Goal: Task Accomplishment & Management: Complete application form

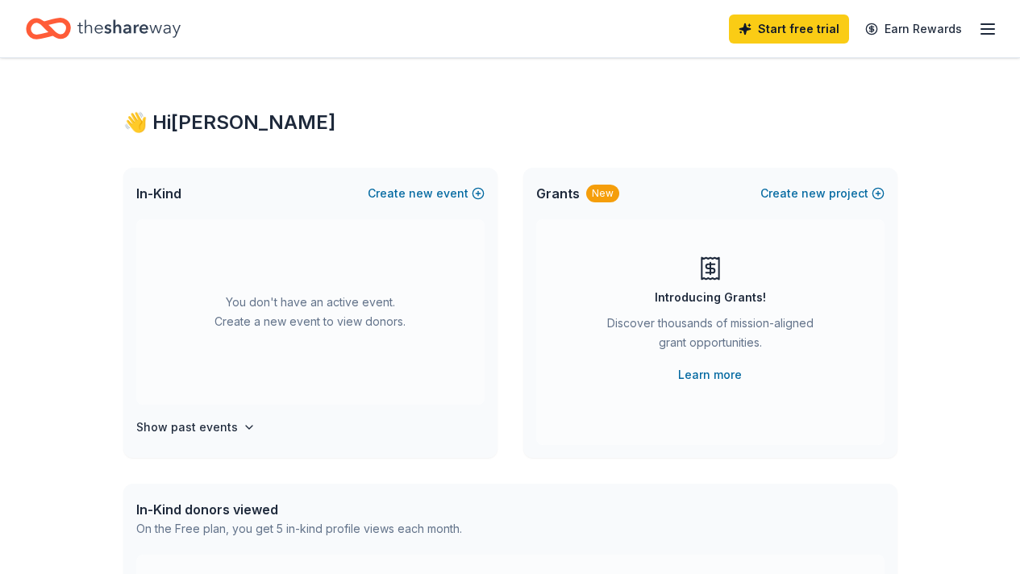
click at [978, 26] on icon "button" at bounding box center [987, 28] width 19 height 19
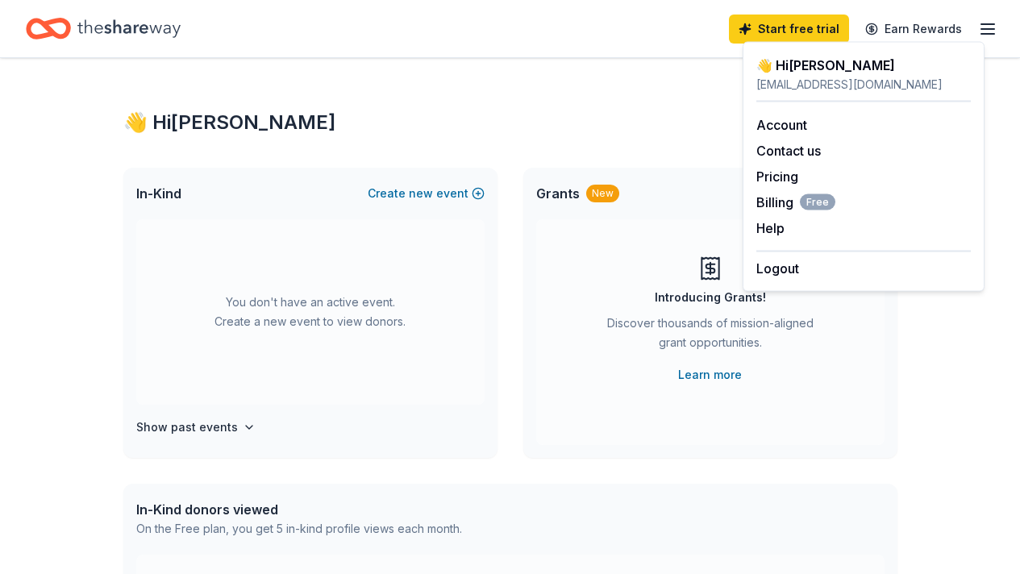
click at [978, 26] on icon "button" at bounding box center [987, 28] width 19 height 19
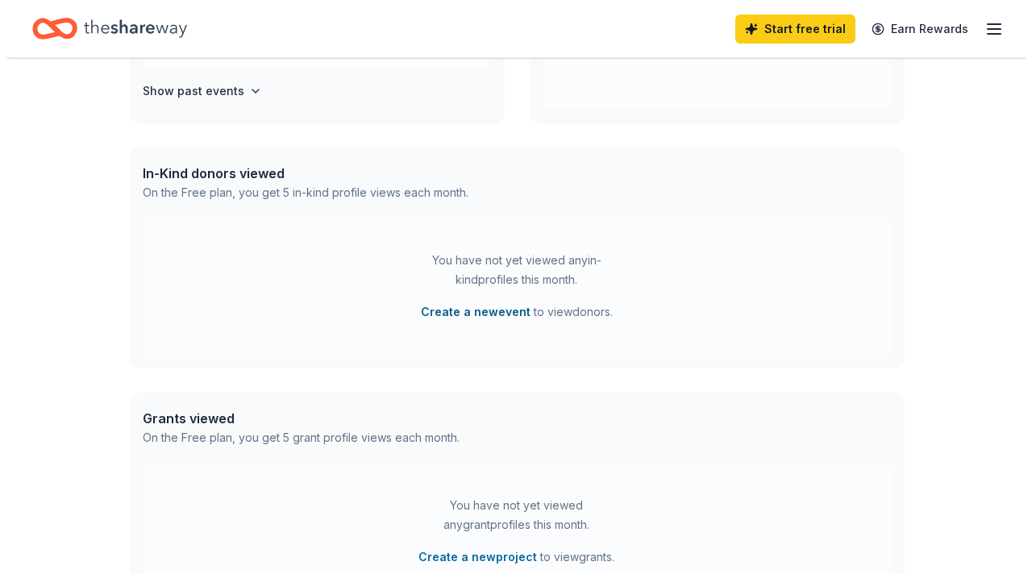
scroll to position [323, 0]
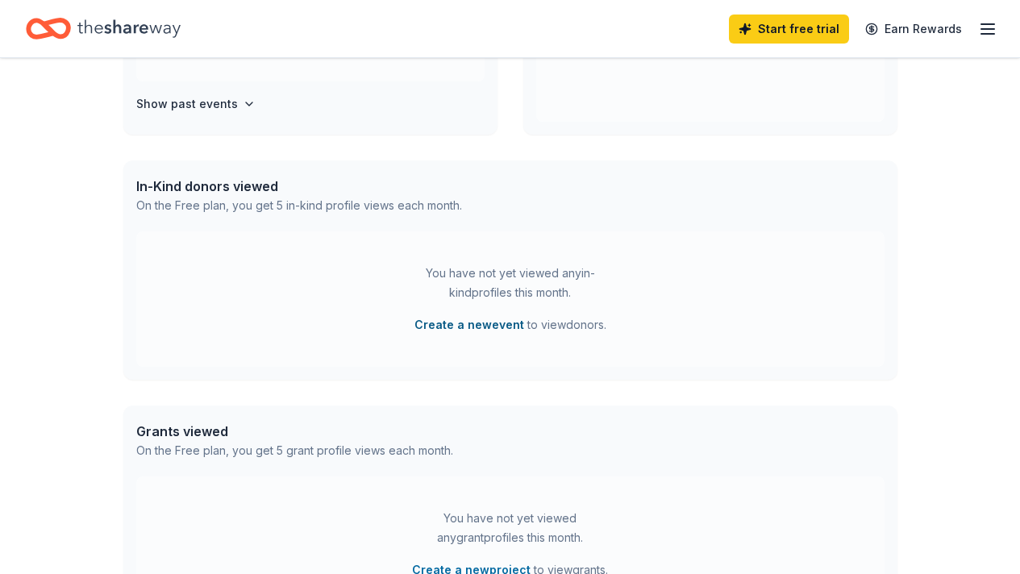
click at [479, 326] on button "Create a new event" at bounding box center [469, 324] width 110 height 19
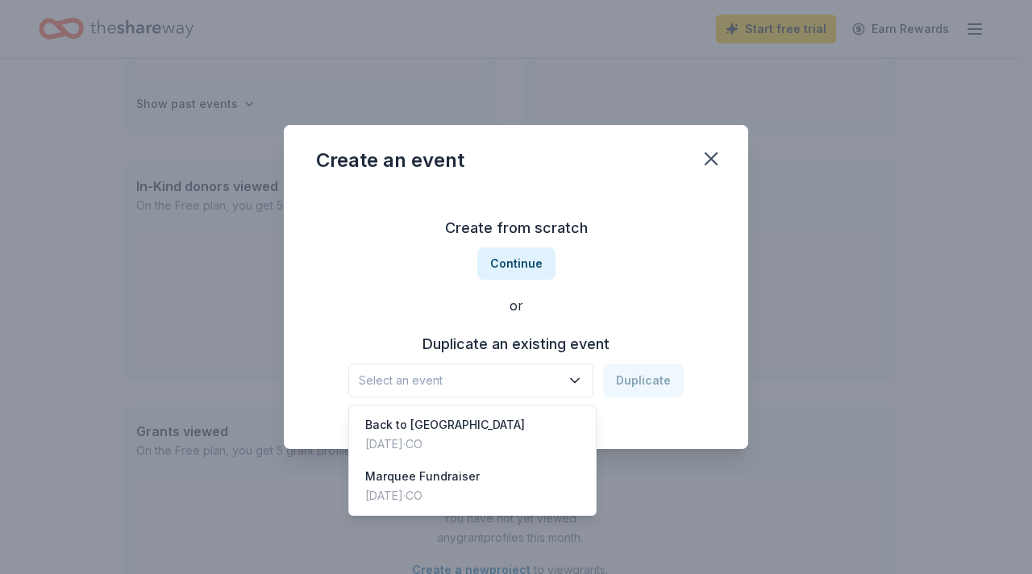
click at [491, 380] on span "Select an event" at bounding box center [460, 380] width 202 height 19
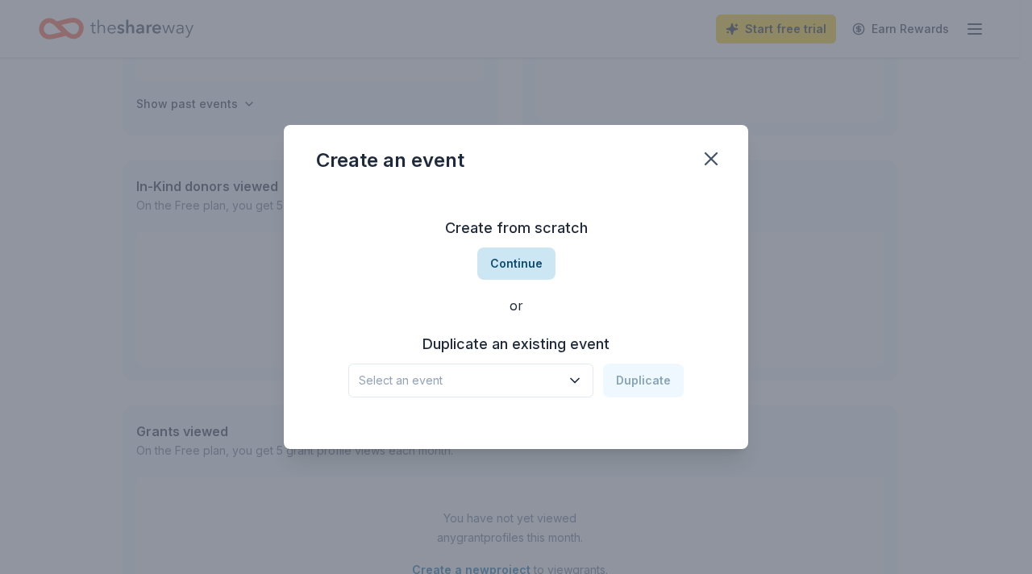
click at [522, 269] on button "Continue" at bounding box center [516, 263] width 78 height 32
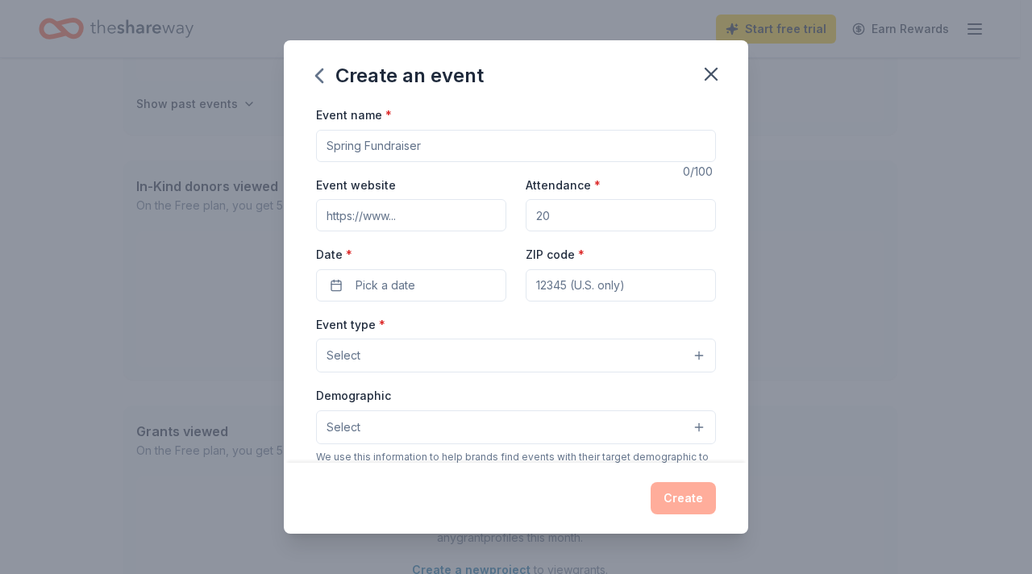
click at [461, 143] on input "Event name *" at bounding box center [516, 146] width 400 height 32
type input "Trunk or Treat"
drag, startPoint x: 571, startPoint y: 221, endPoint x: 523, endPoint y: 221, distance: 47.6
click at [526, 221] on input "Attendance *" at bounding box center [621, 215] width 190 height 32
type input "400"
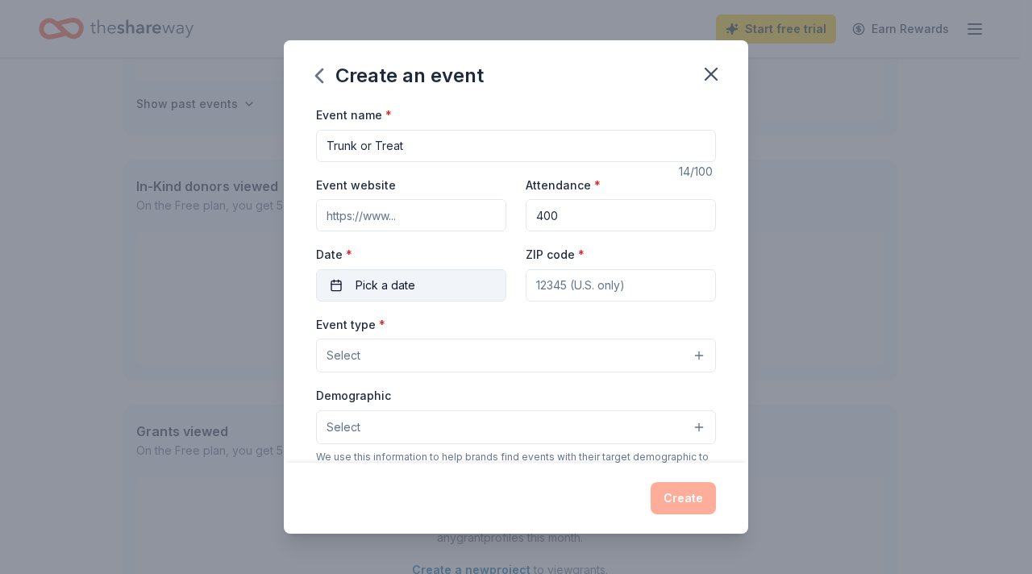
click at [429, 289] on button "Pick a date" at bounding box center [411, 285] width 190 height 32
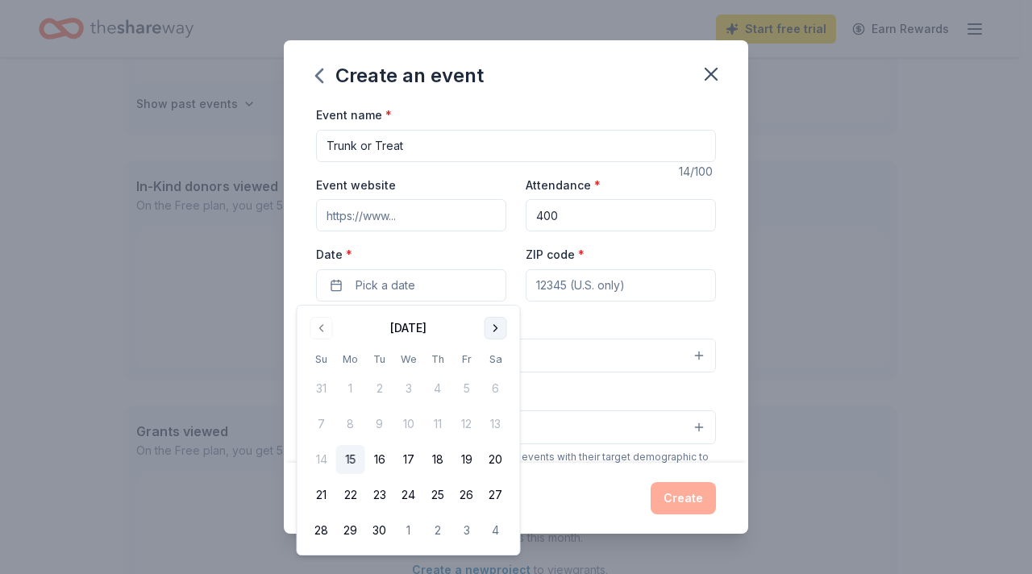
click at [486, 333] on button "Go to next month" at bounding box center [495, 328] width 23 height 23
click at [468, 530] on button "31" at bounding box center [466, 530] width 29 height 29
click at [589, 273] on input "ZIP code *" at bounding box center [621, 285] width 190 height 32
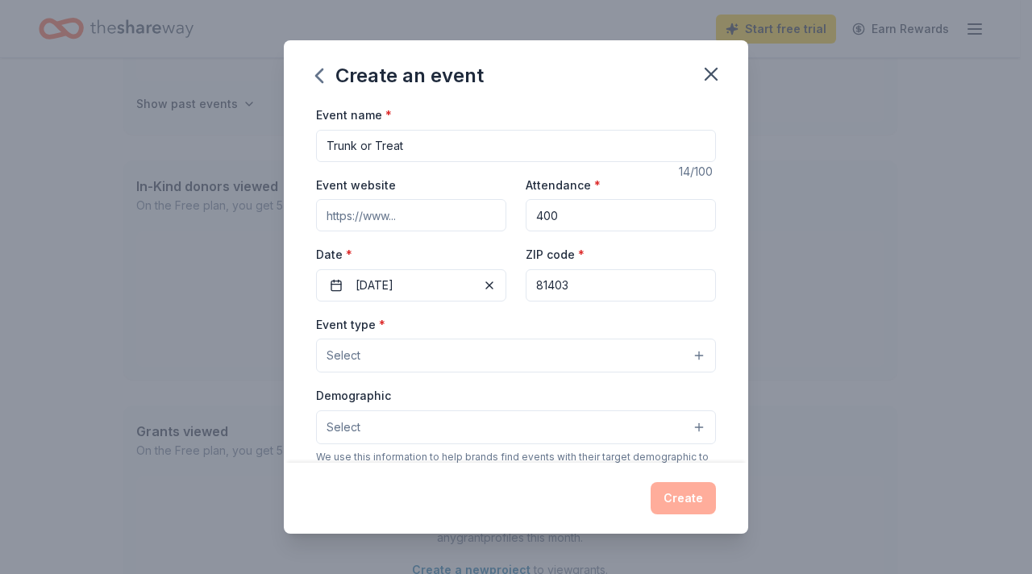
type input "81403"
click at [583, 357] on button "Select" at bounding box center [516, 356] width 400 height 34
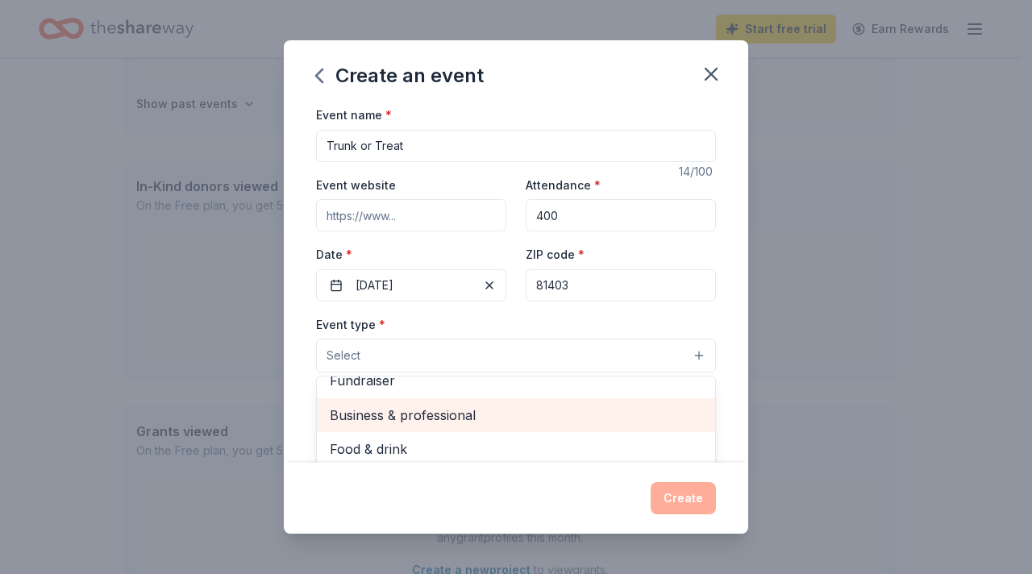
scroll to position [0, 0]
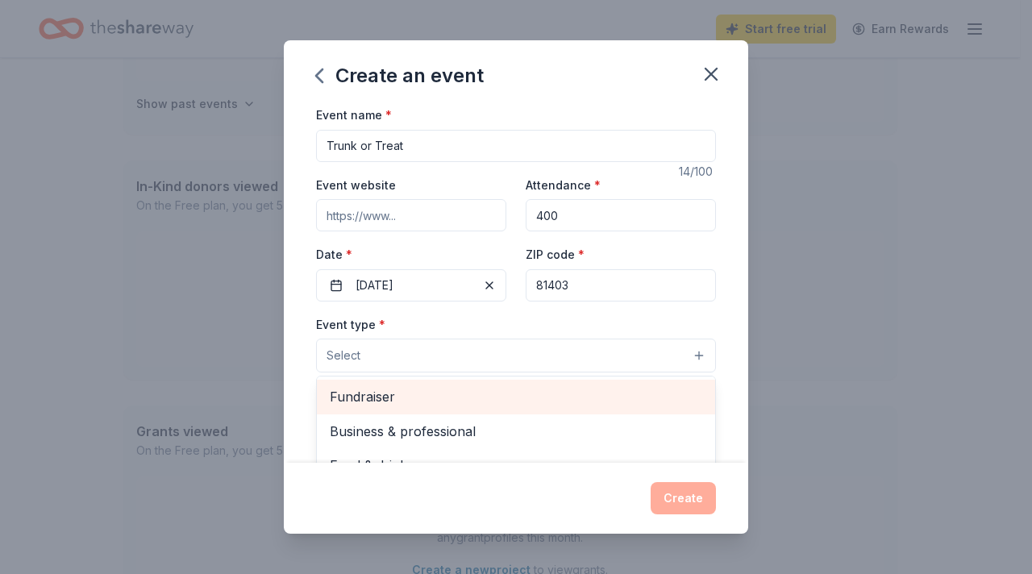
click at [376, 395] on span "Fundraiser" at bounding box center [516, 396] width 372 height 21
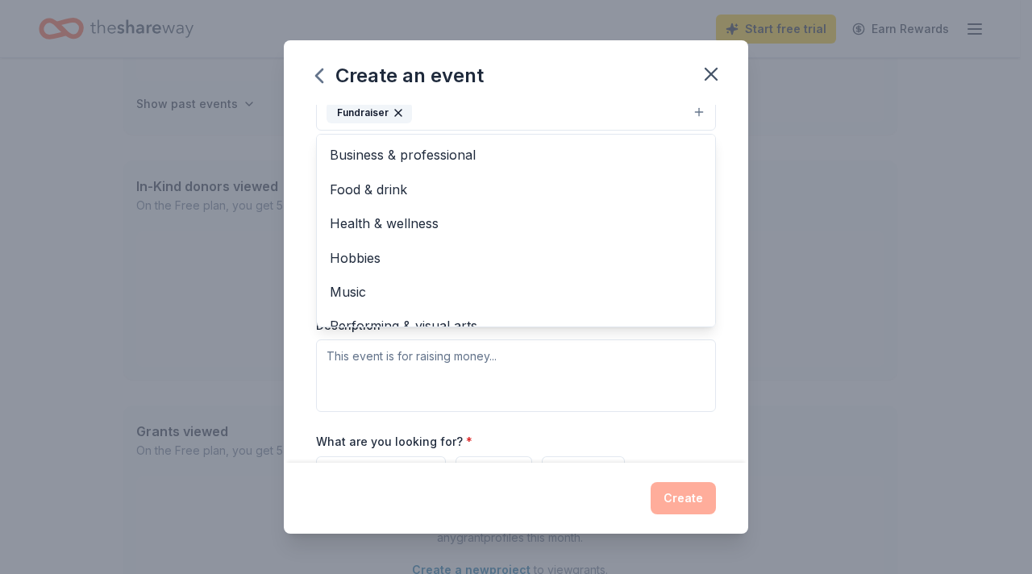
click at [676, 370] on div "Event type * Fundraiser Business & professional Food & drink Health & wellness …" at bounding box center [516, 241] width 400 height 341
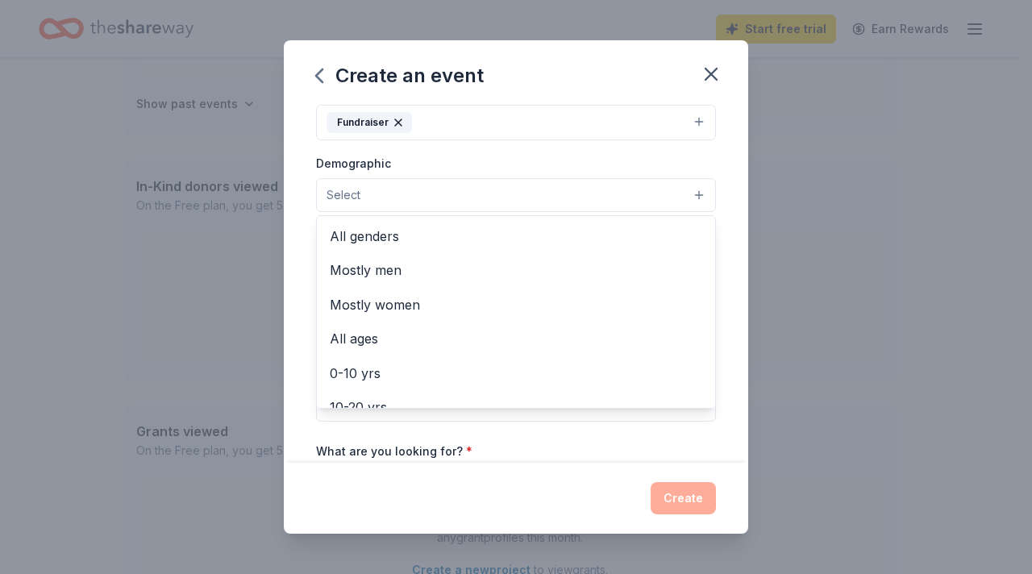
click at [543, 191] on button "Select" at bounding box center [516, 195] width 400 height 34
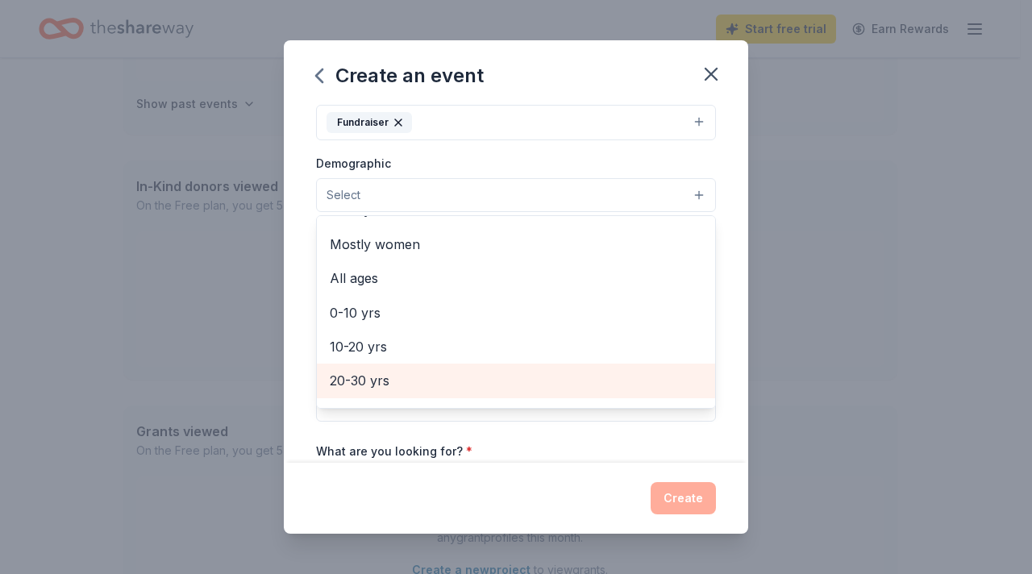
scroll to position [0, 0]
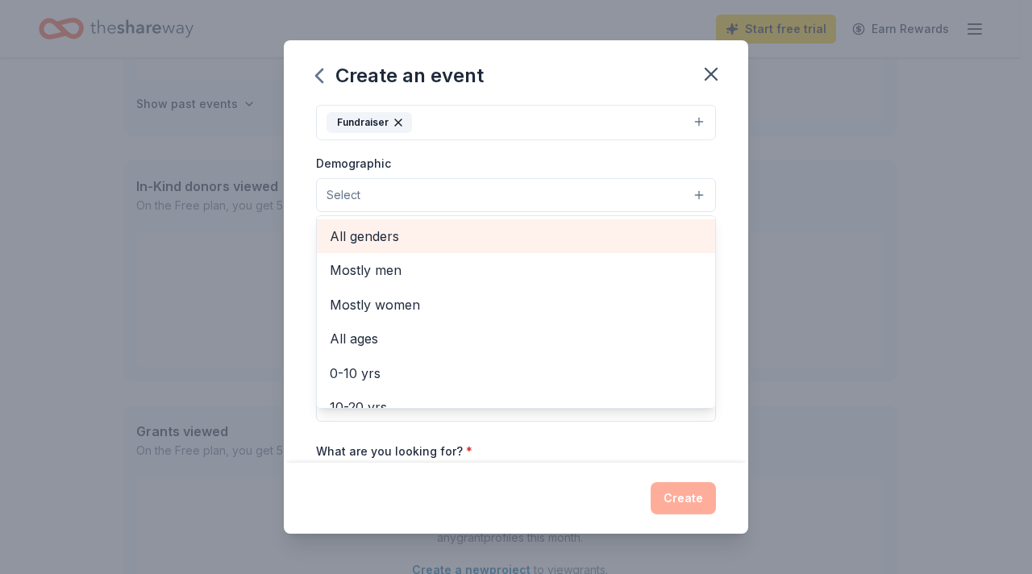
click at [370, 239] on span "All genders" at bounding box center [516, 236] width 372 height 21
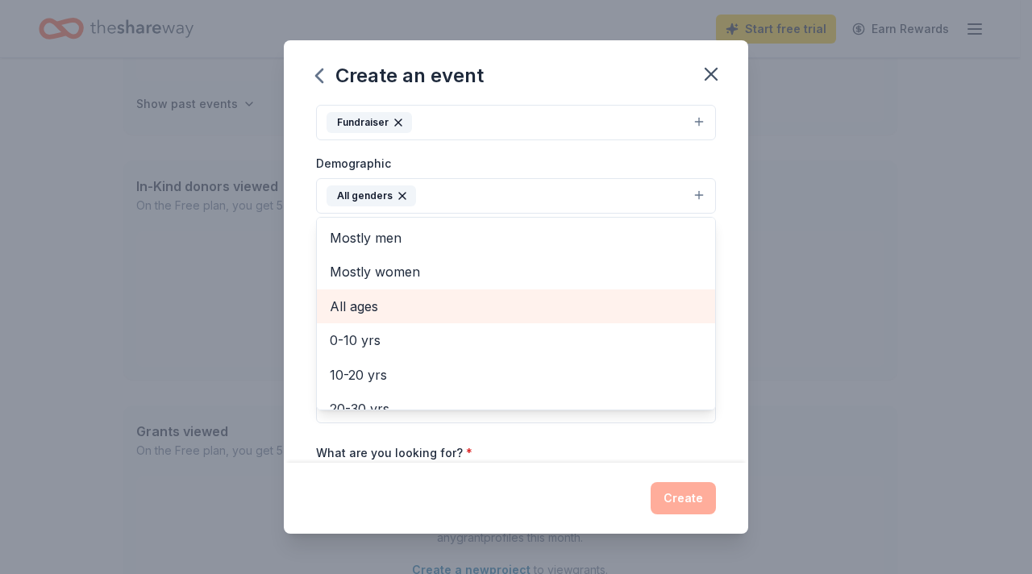
click at [370, 309] on span "All ages" at bounding box center [516, 306] width 372 height 21
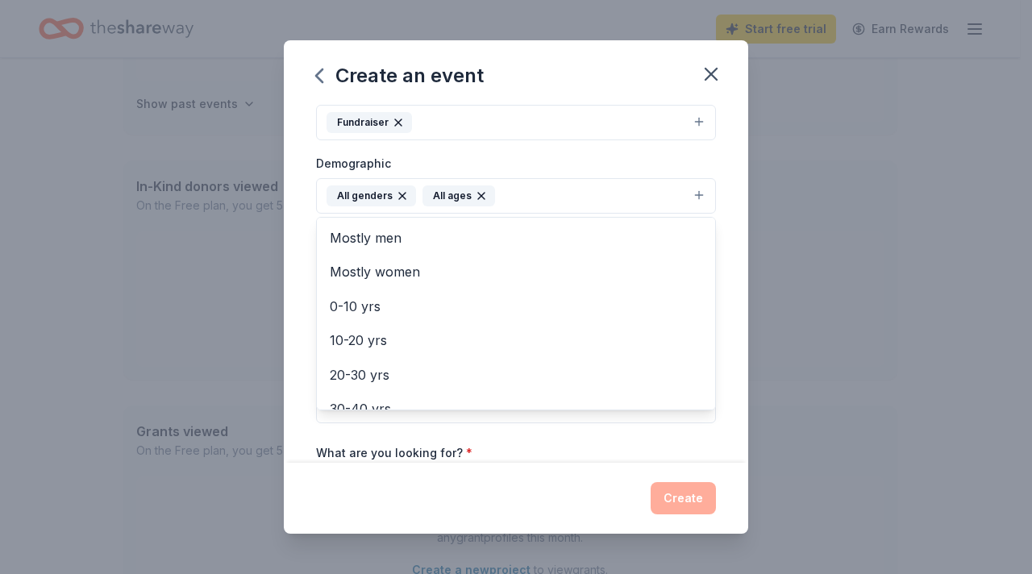
click at [726, 319] on div "Event name * Trunk or Treat 14 /100 Event website Attendance * 400 Date * 10/31…" at bounding box center [516, 284] width 464 height 358
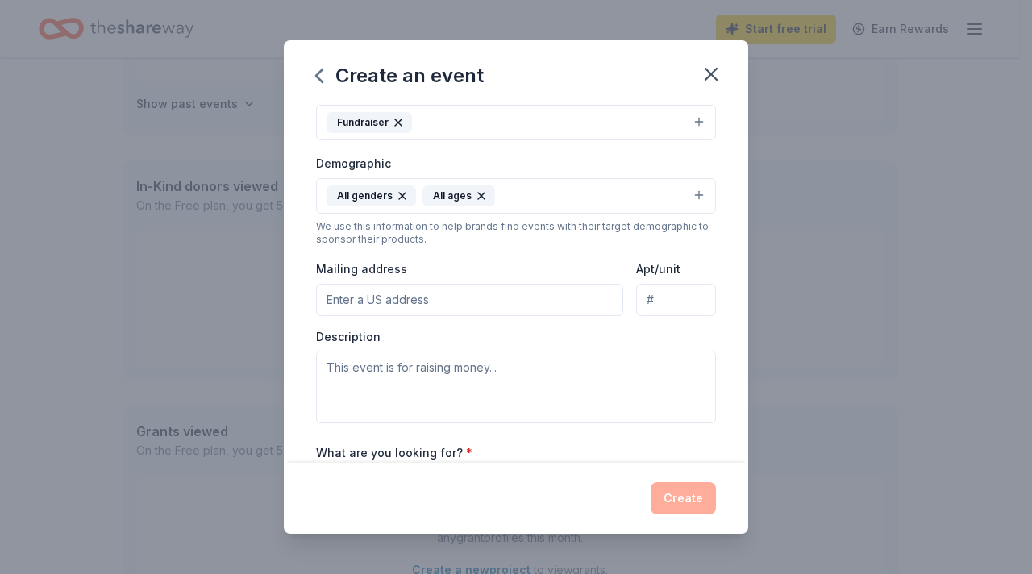
click at [463, 301] on input "Mailing address" at bounding box center [469, 300] width 307 height 32
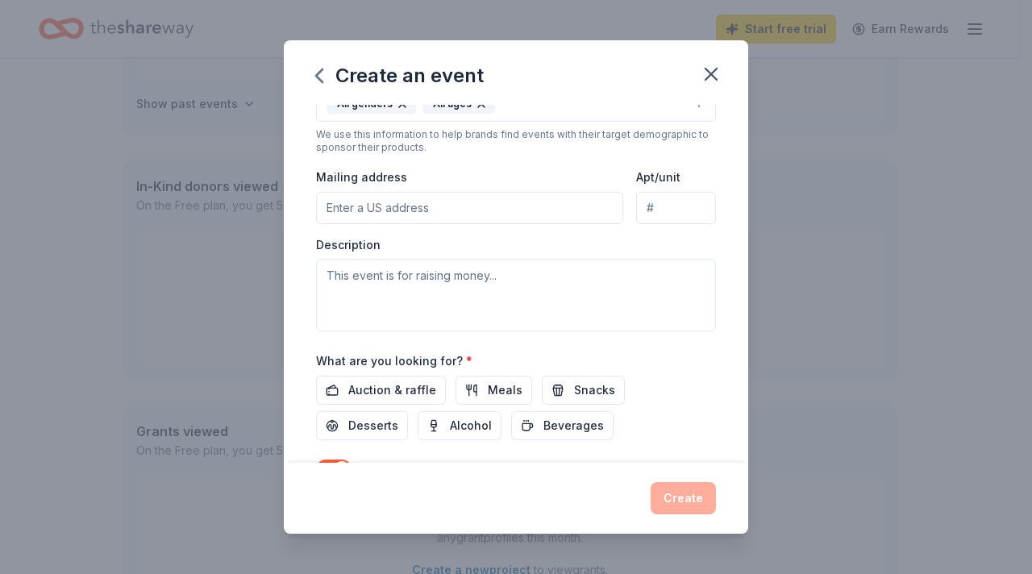
scroll to position [416, 0]
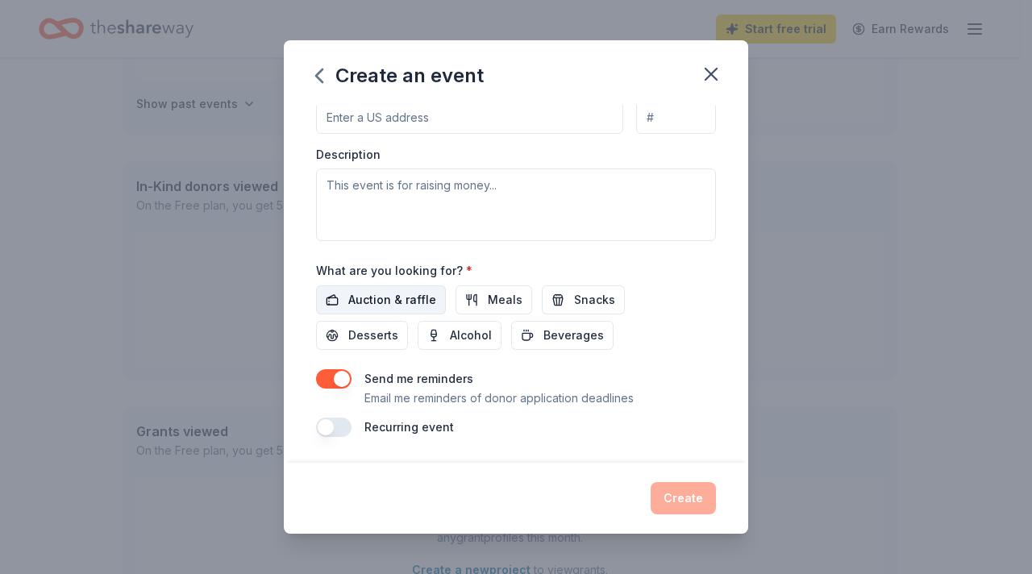
click at [401, 304] on span "Auction & raffle" at bounding box center [392, 299] width 88 height 19
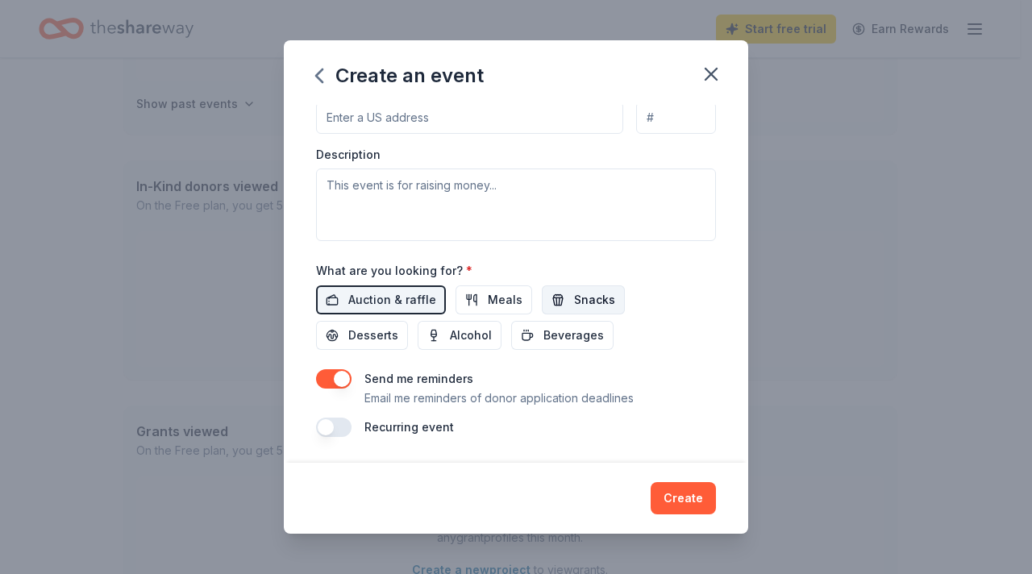
click at [591, 298] on span "Snacks" at bounding box center [594, 299] width 41 height 19
click at [388, 340] on span "Desserts" at bounding box center [373, 335] width 50 height 19
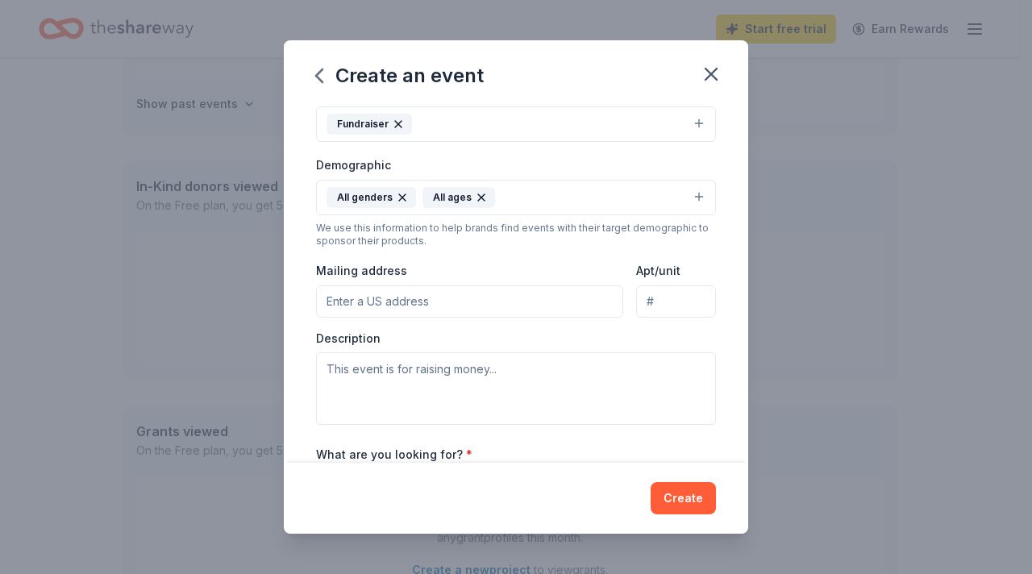
scroll to position [232, 0]
click at [418, 304] on input "Mailing address" at bounding box center [469, 301] width 307 height 32
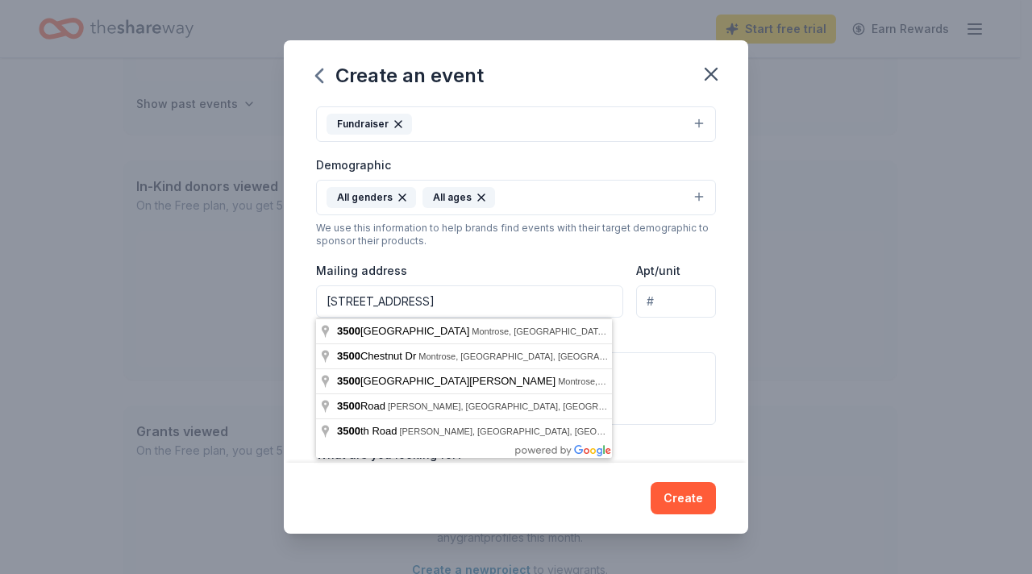
type input "3500 Woodgate Road, Montrose, CO, 81401"
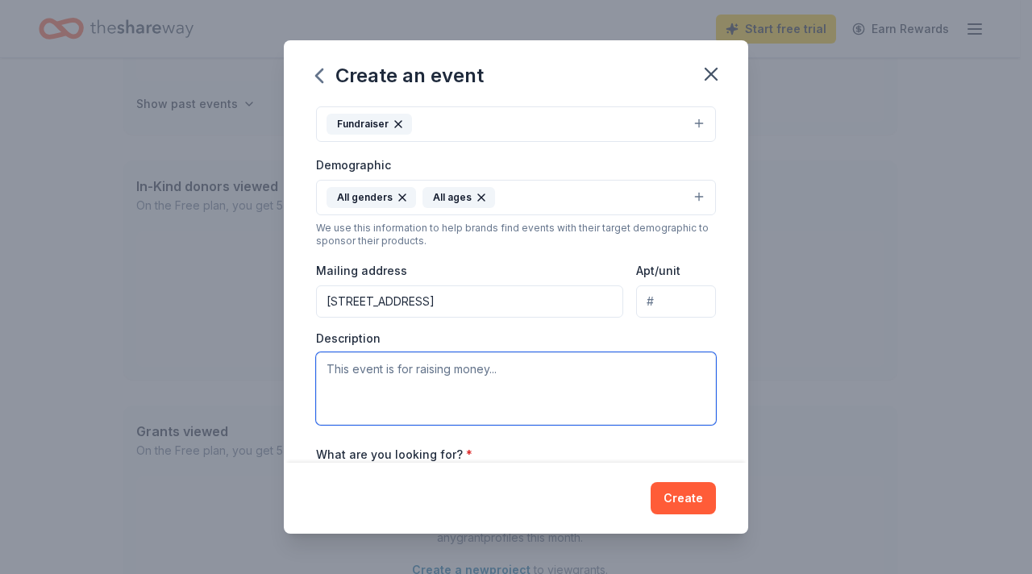
click at [460, 367] on textarea at bounding box center [516, 388] width 400 height 73
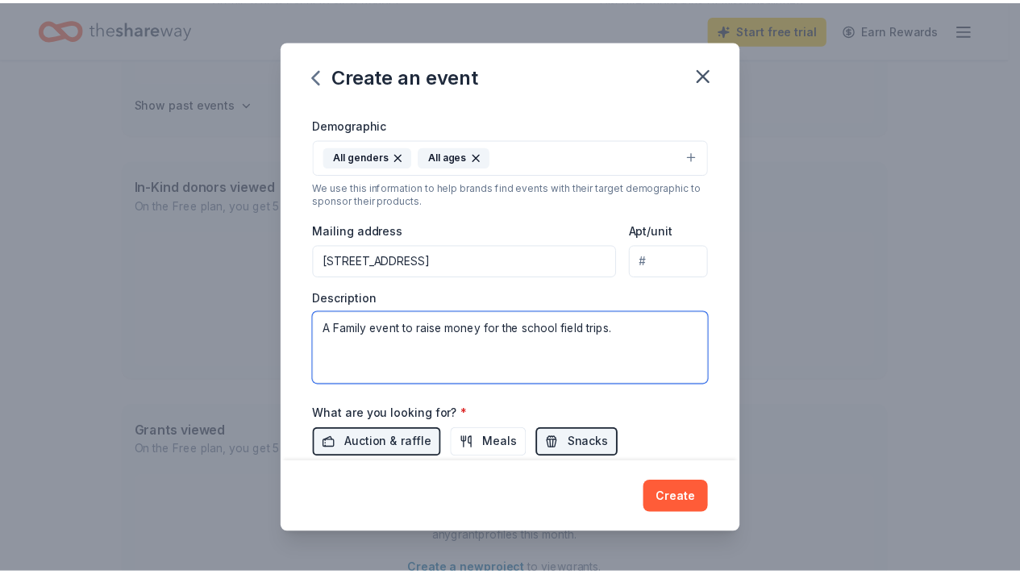
scroll to position [416, 0]
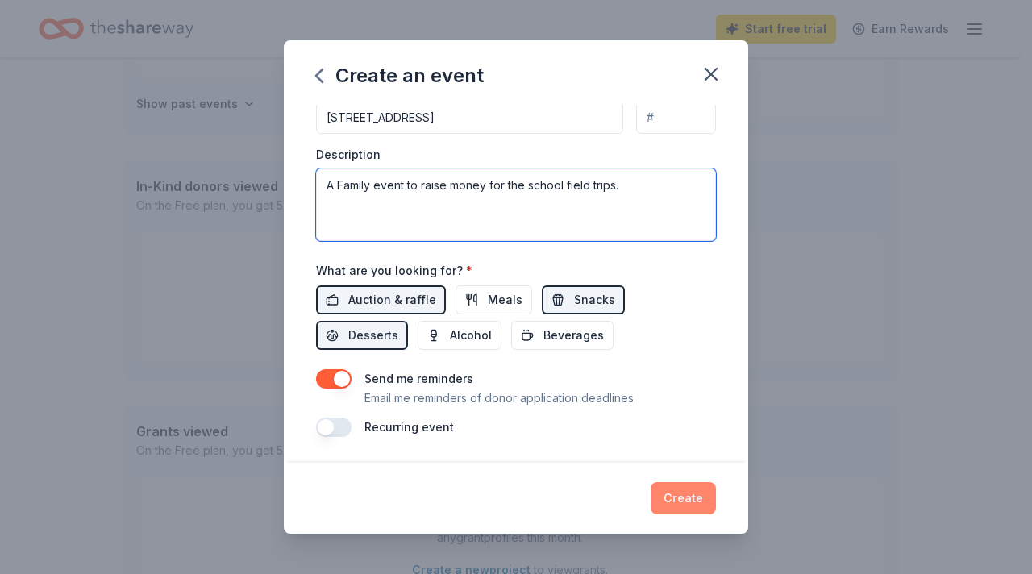
type textarea "A Family event to raise money for the school field trips."
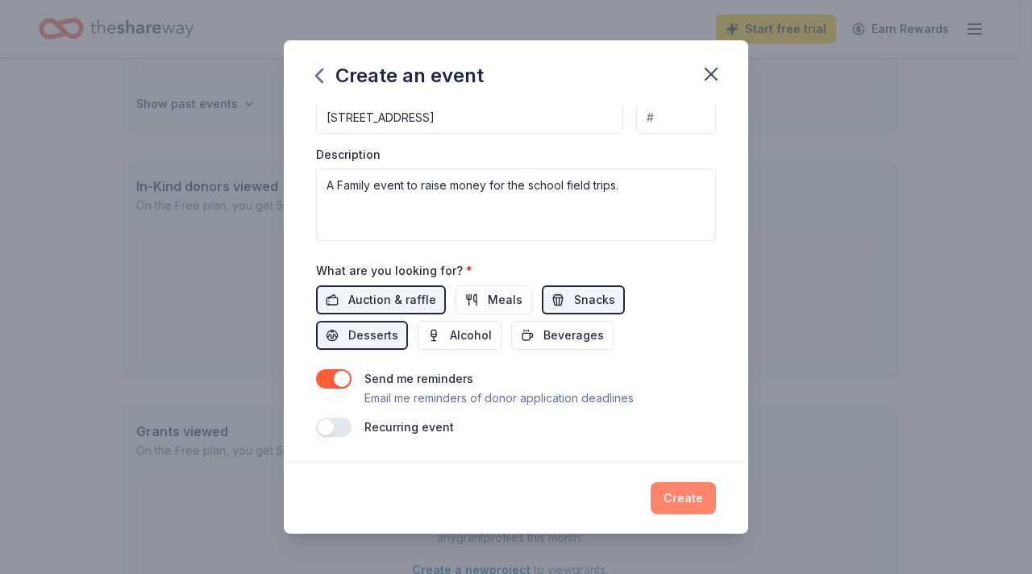
click at [680, 489] on button "Create" at bounding box center [683, 498] width 65 height 32
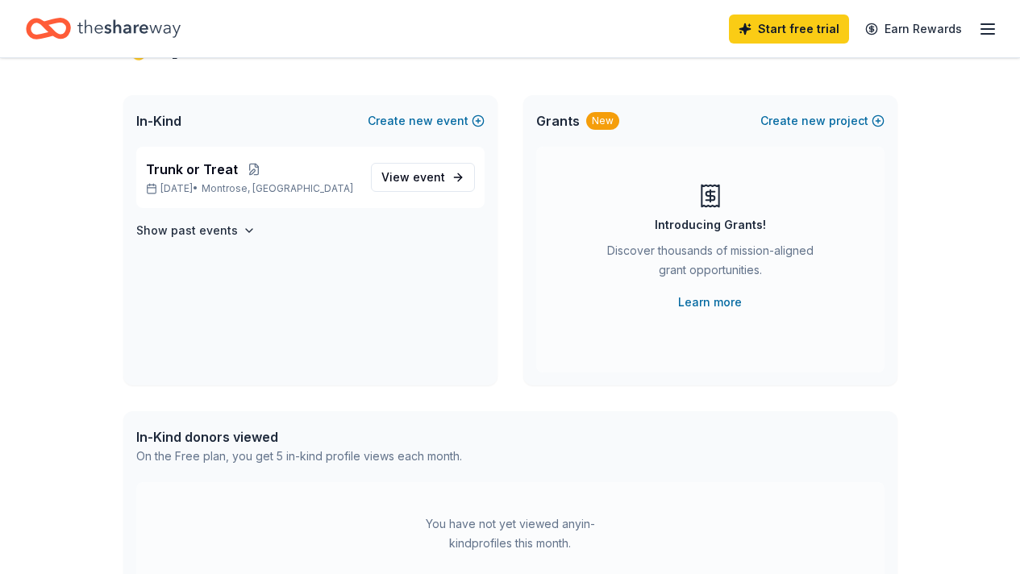
scroll to position [0, 0]
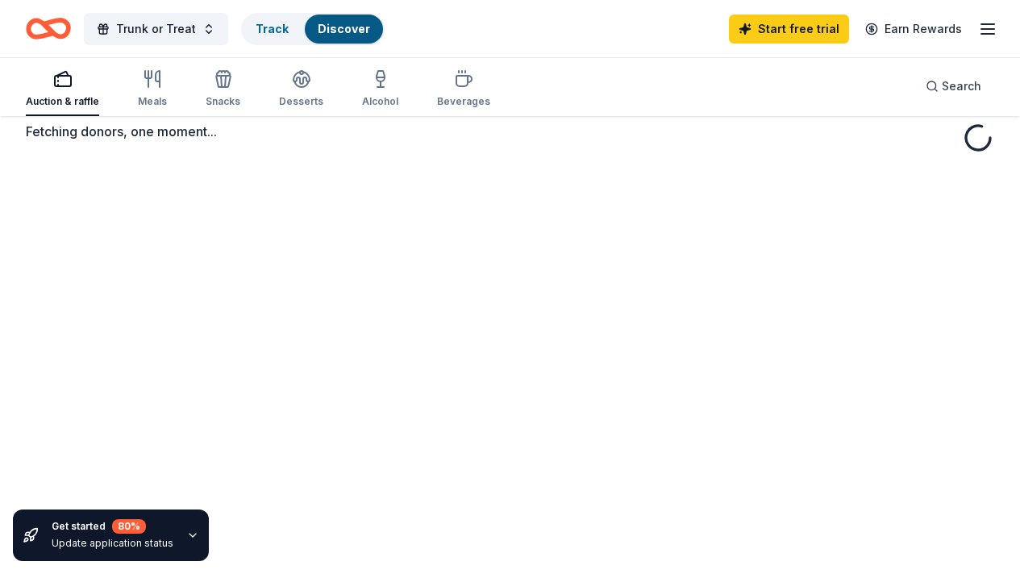
scroll to position [75, 0]
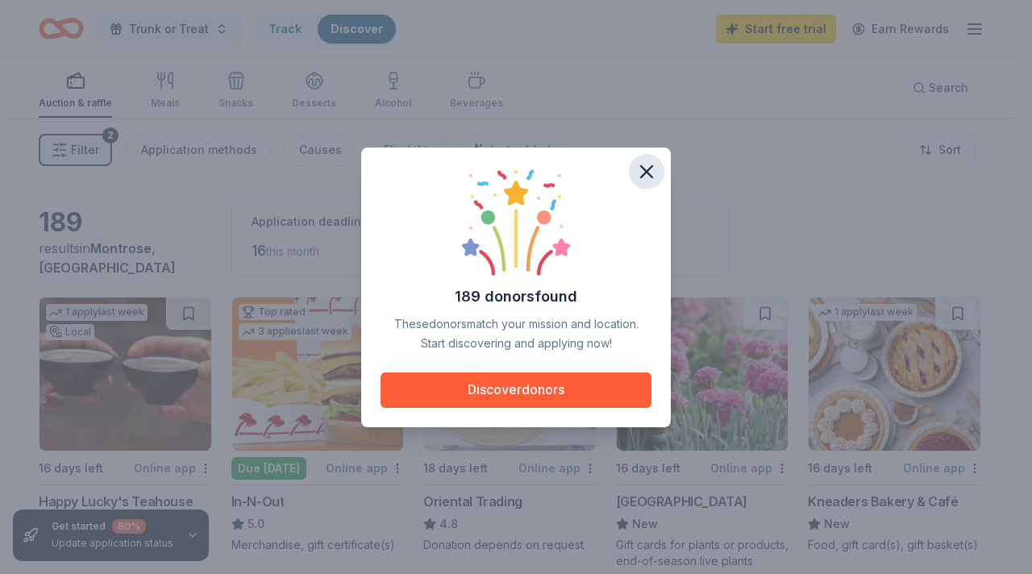
click at [654, 172] on icon "button" at bounding box center [646, 171] width 23 height 23
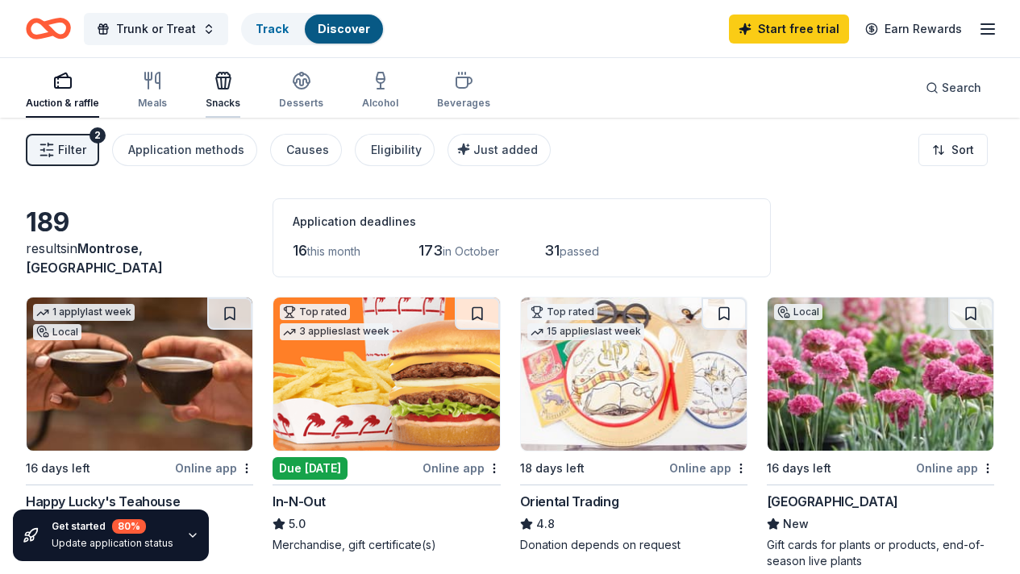
click at [240, 85] on div "button" at bounding box center [223, 80] width 35 height 19
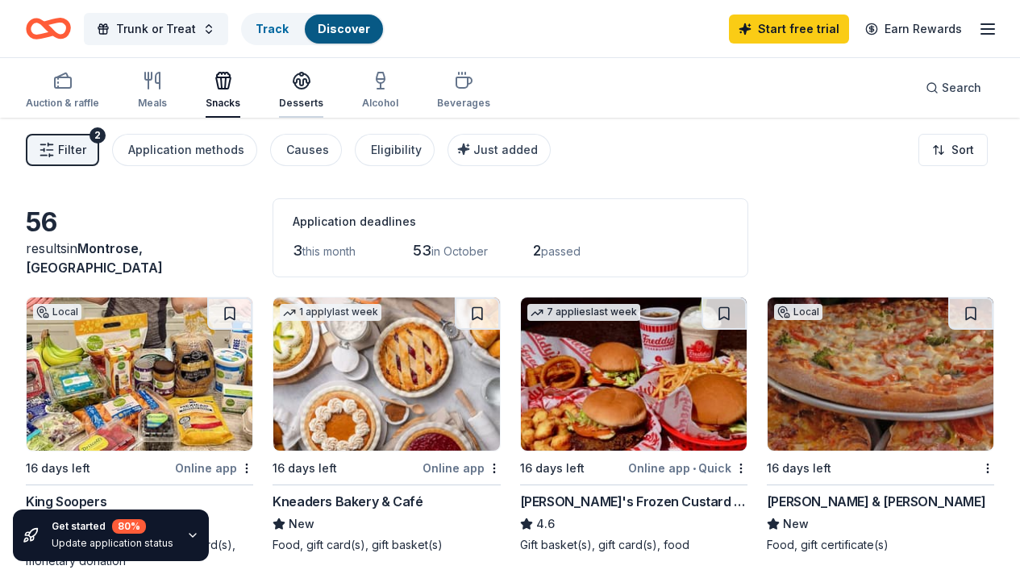
click at [308, 88] on icon "button" at bounding box center [301, 86] width 15 height 6
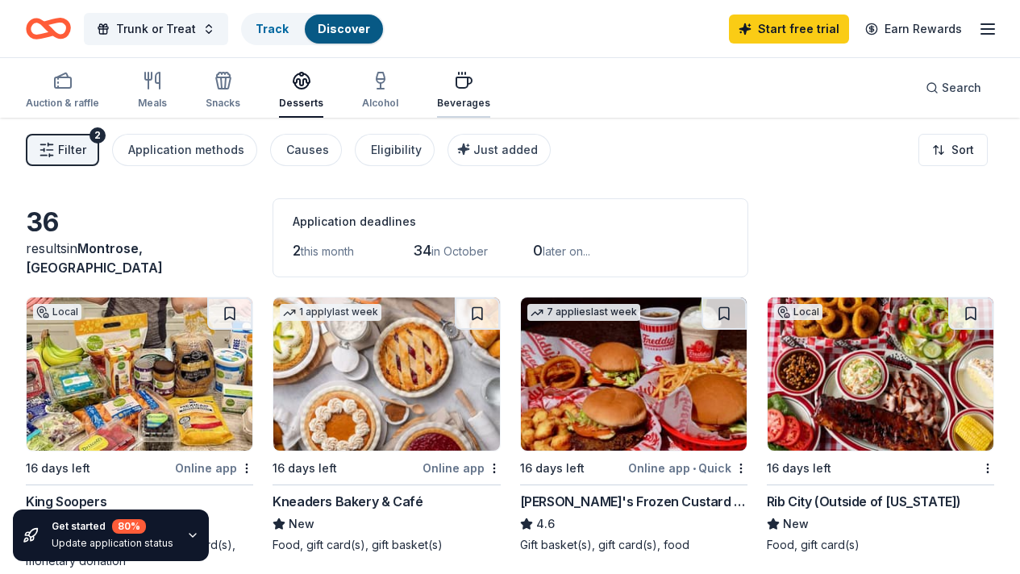
click at [472, 92] on div "Beverages" at bounding box center [463, 90] width 53 height 39
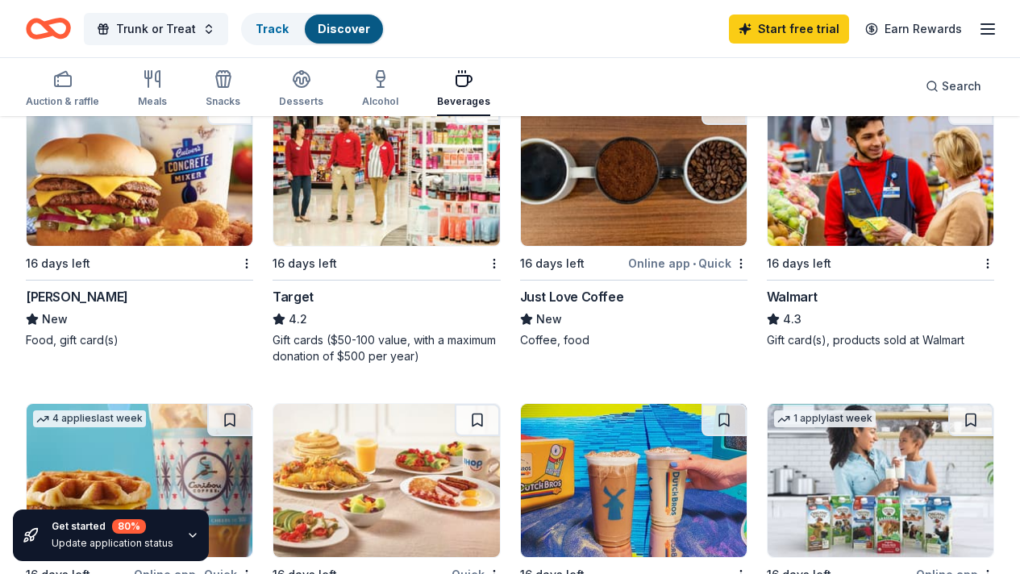
scroll to position [1121, 0]
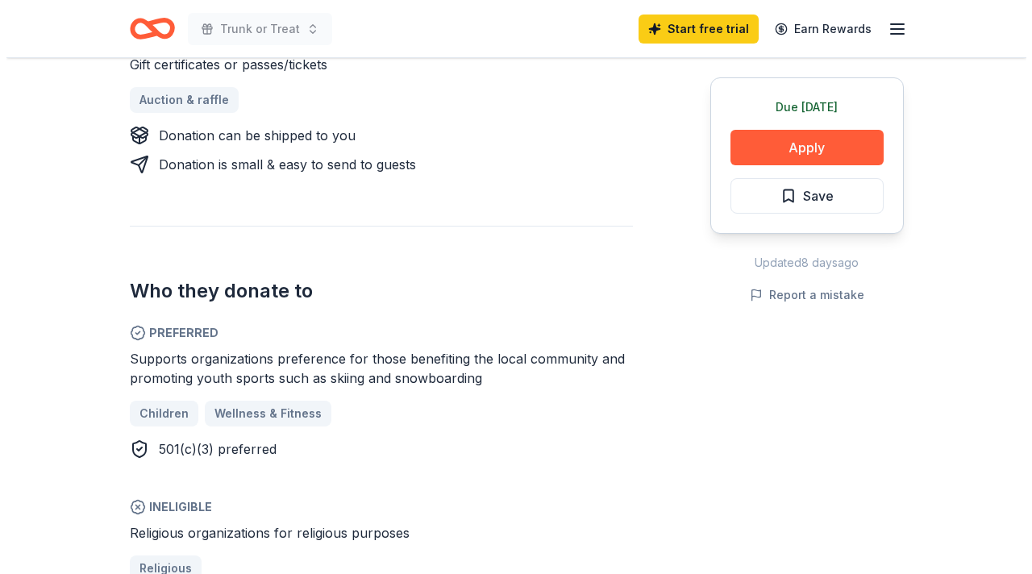
scroll to position [703, 0]
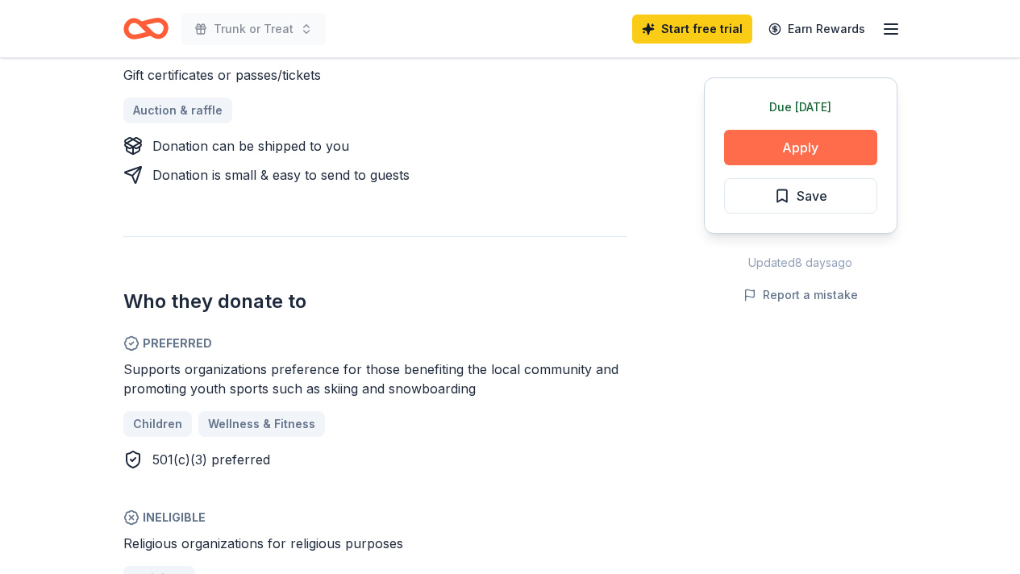
click at [813, 143] on button "Apply" at bounding box center [800, 147] width 153 height 35
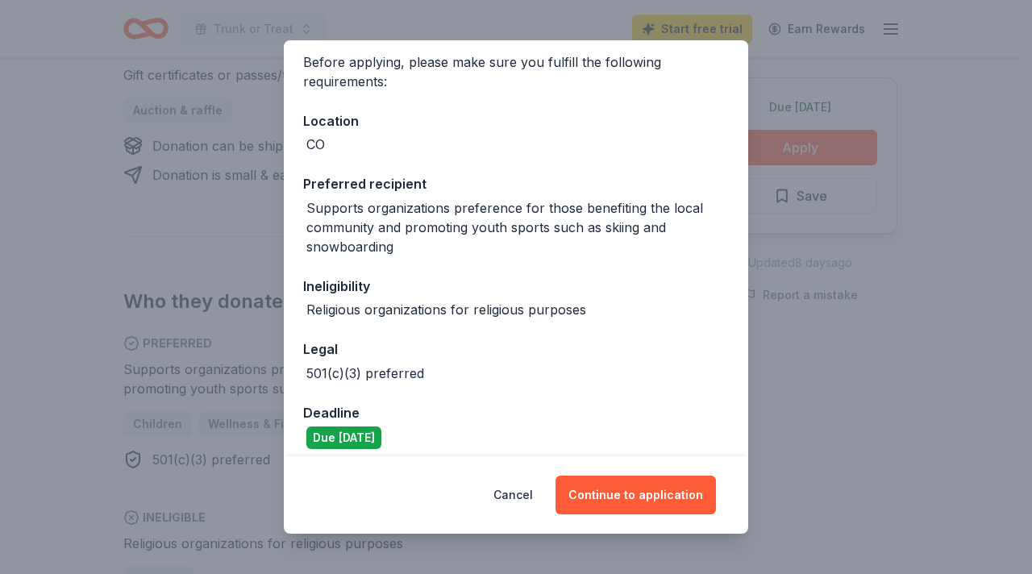
scroll to position [136, 0]
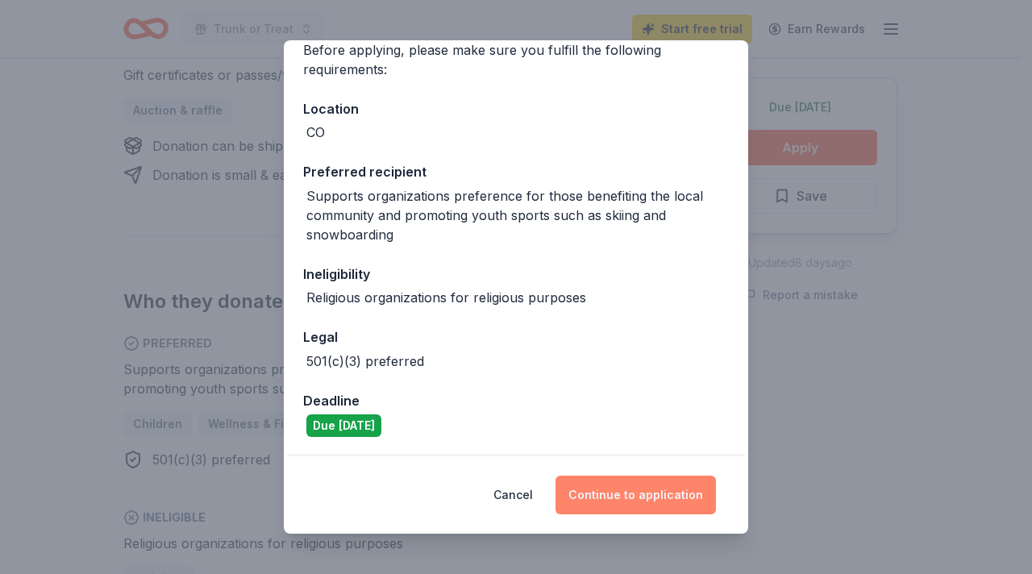
click at [649, 499] on button "Continue to application" at bounding box center [635, 495] width 160 height 39
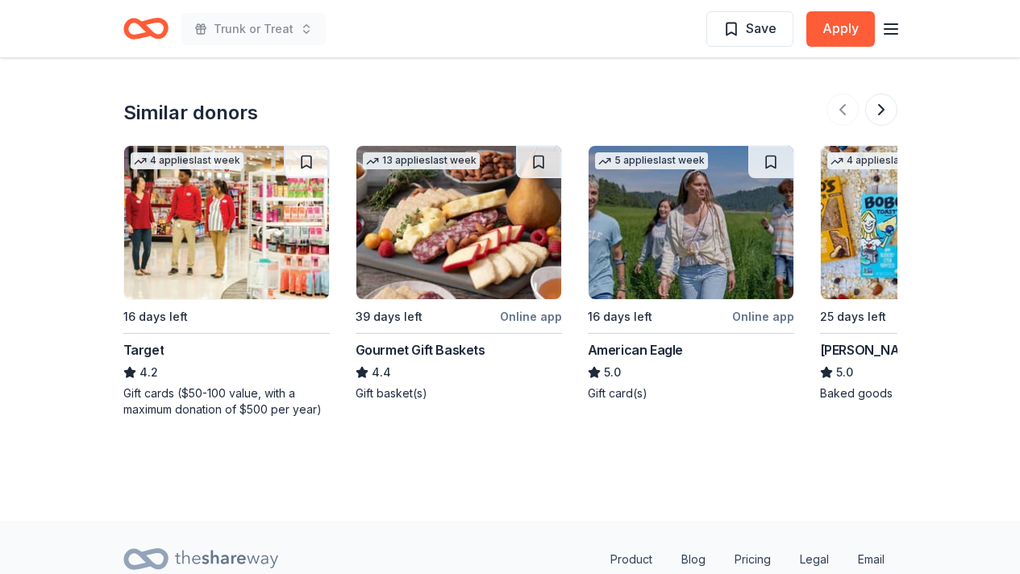
scroll to position [1657, 0]
